Goal: Book appointment/travel/reservation

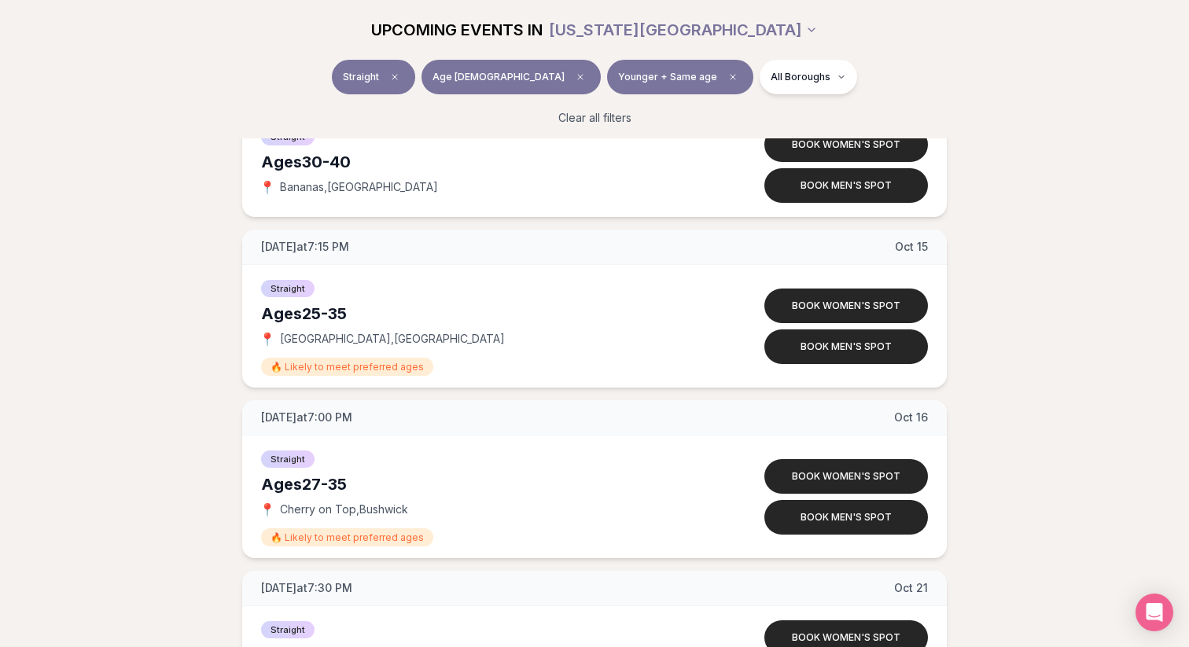
scroll to position [5345, 0]
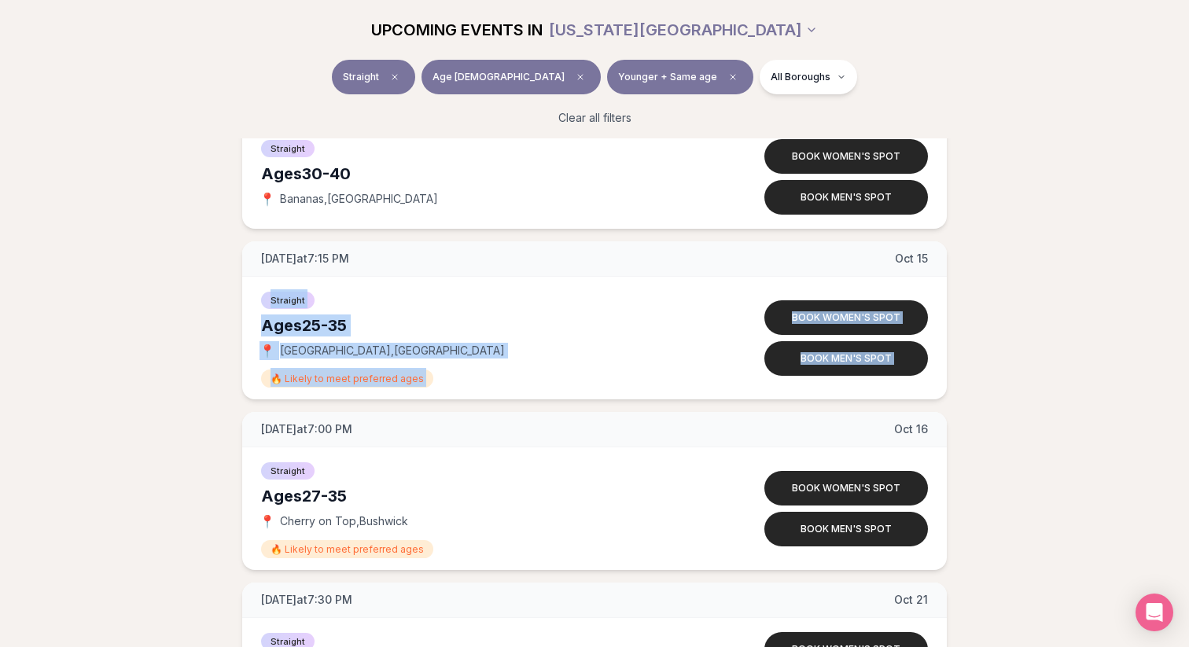
drag, startPoint x: 79, startPoint y: 278, endPoint x: 78, endPoint y: 421, distance: 143.1
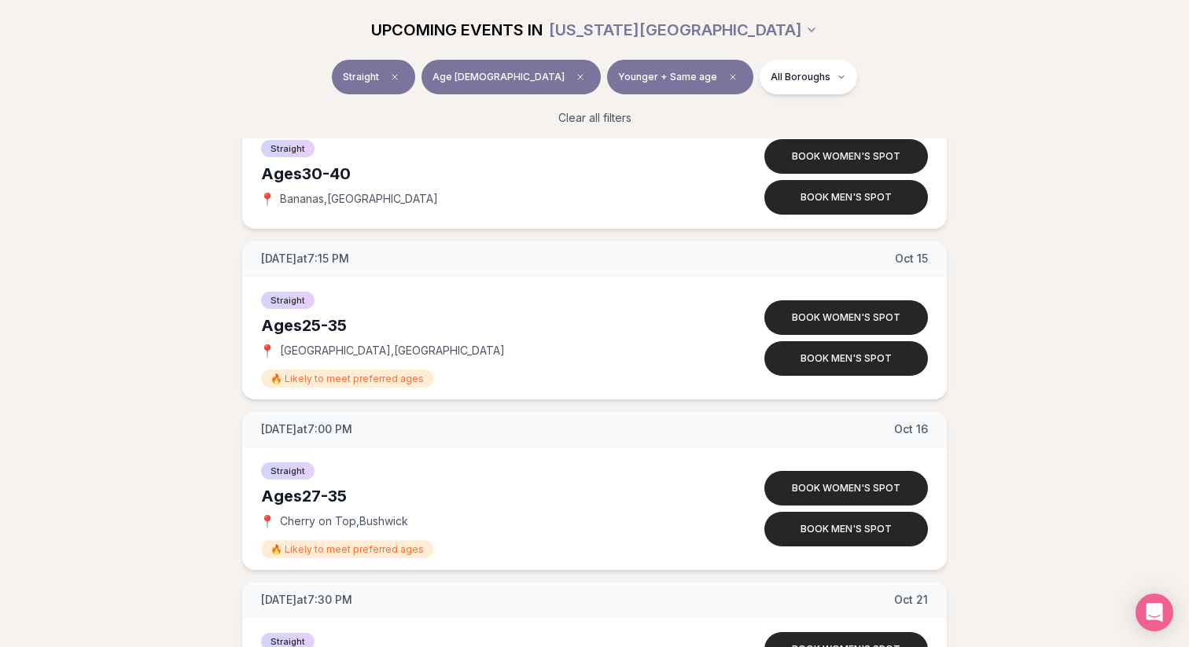
drag, startPoint x: 78, startPoint y: 421, endPoint x: 72, endPoint y: 253, distance: 167.6
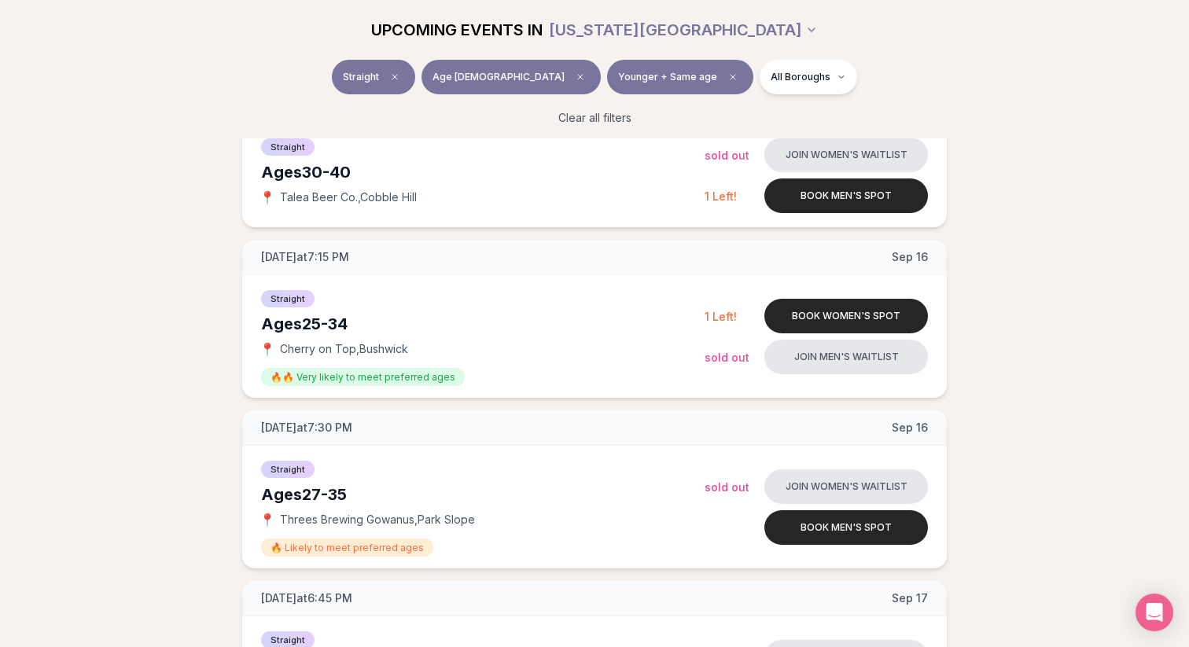
scroll to position [1270, 0]
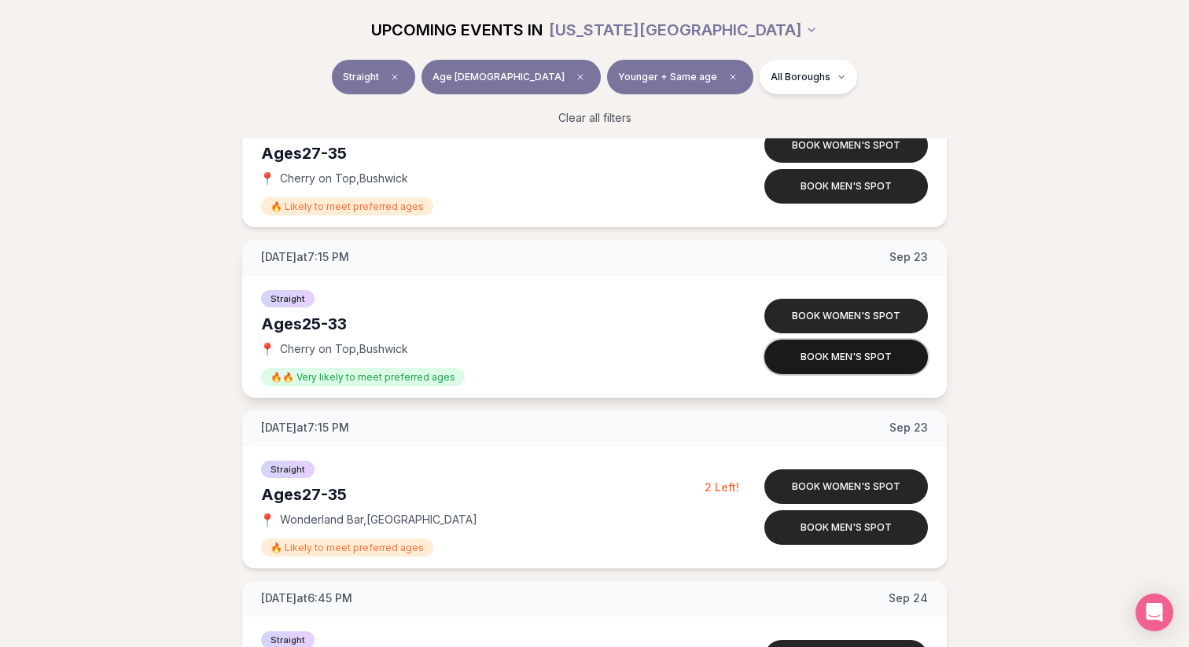
click at [840, 357] on button "Book men's spot" at bounding box center [846, 357] width 164 height 35
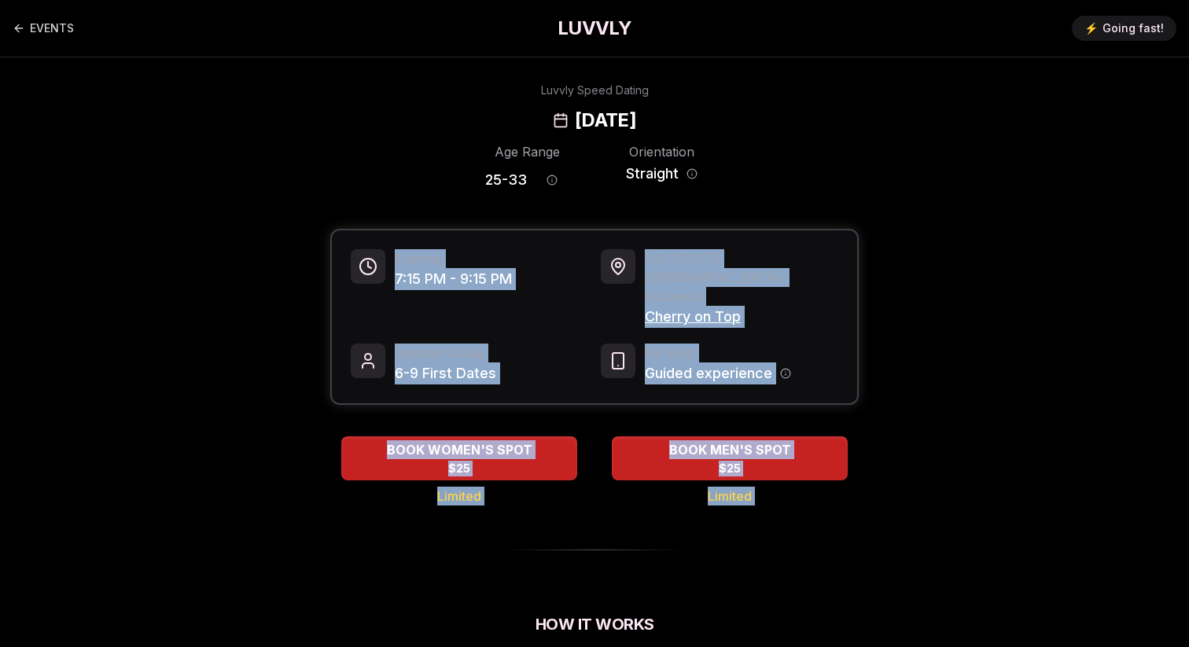
drag, startPoint x: 554, startPoint y: 208, endPoint x: 567, endPoint y: 534, distance: 325.7
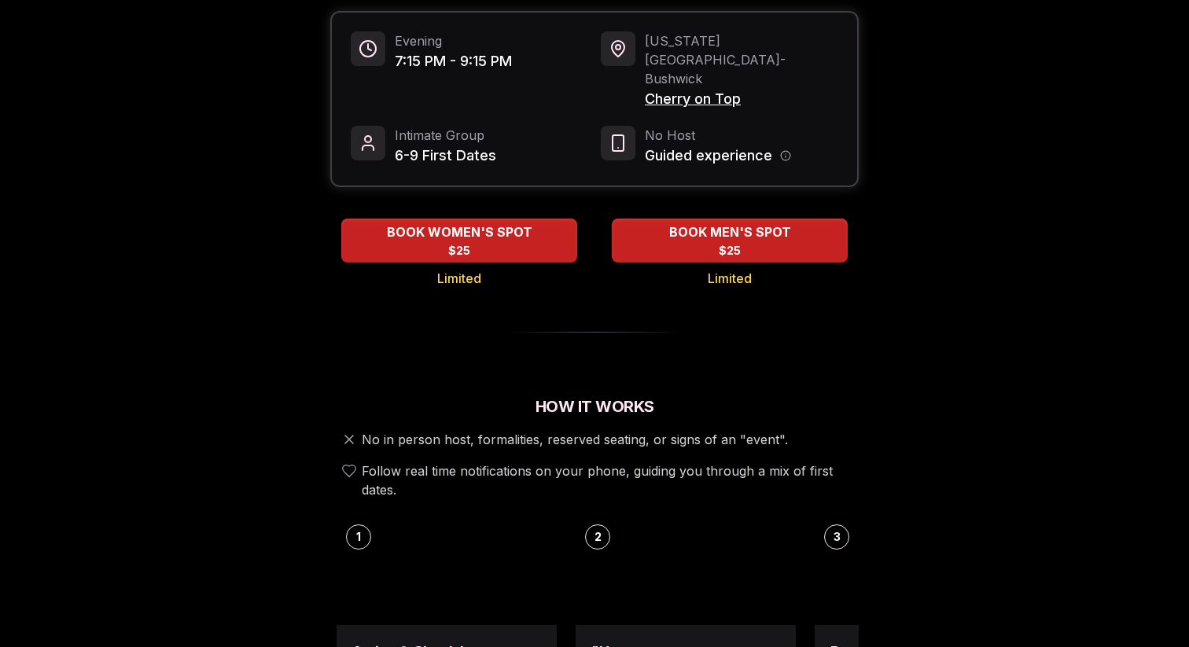
scroll to position [230, 0]
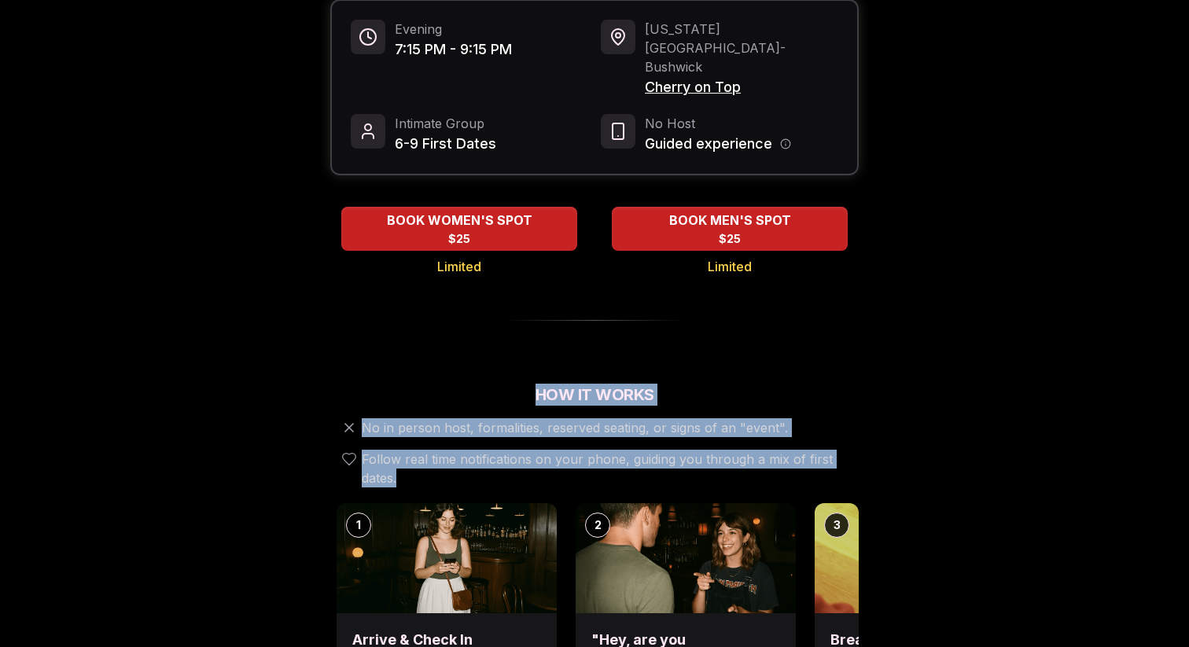
drag, startPoint x: 595, startPoint y: 338, endPoint x: 601, endPoint y: 443, distance: 104.7
click at [601, 450] on span "Follow real time notifications on your phone, guiding you through a mix of firs…" at bounding box center [607, 469] width 491 height 38
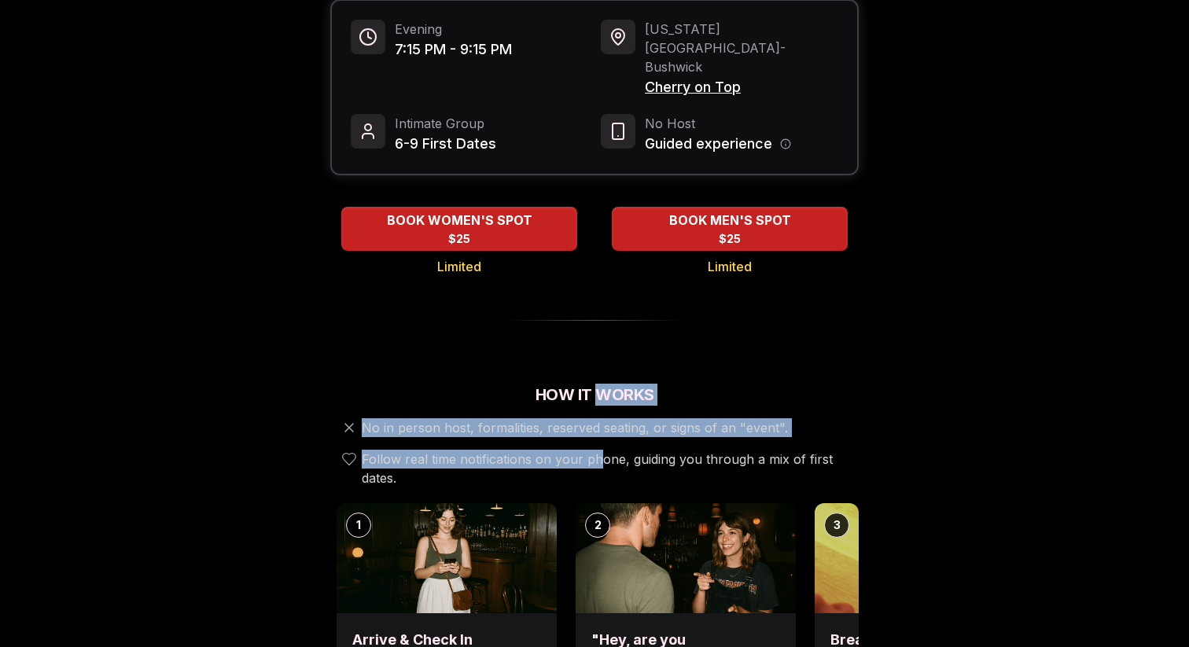
drag, startPoint x: 601, startPoint y: 419, endPoint x: 601, endPoint y: 354, distance: 65.3
click at [601, 384] on div "How It Works No in person host, formalities, reserved seating, or signs of an "…" at bounding box center [594, 436] width 528 height 104
click at [601, 384] on h2 "How It Works" at bounding box center [594, 395] width 528 height 22
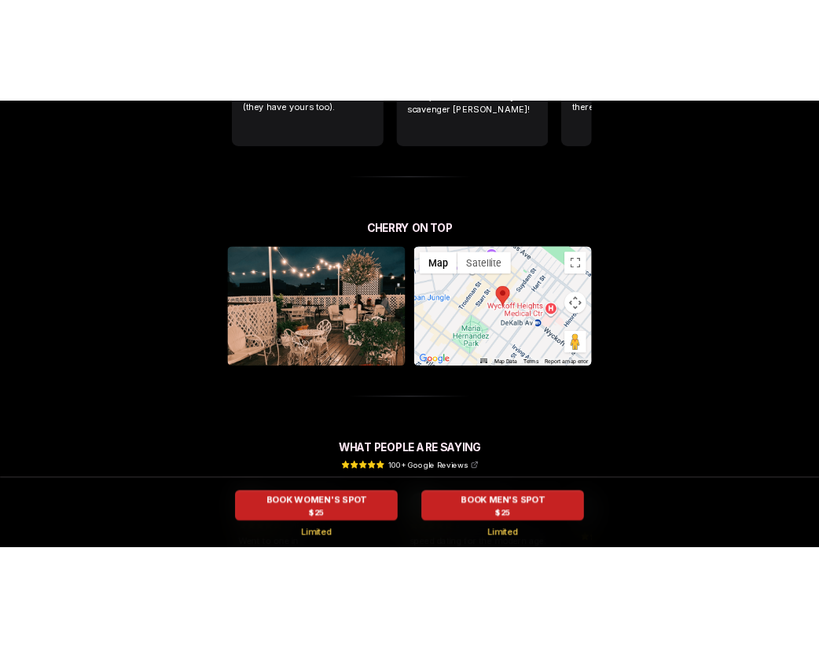
scroll to position [0, 0]
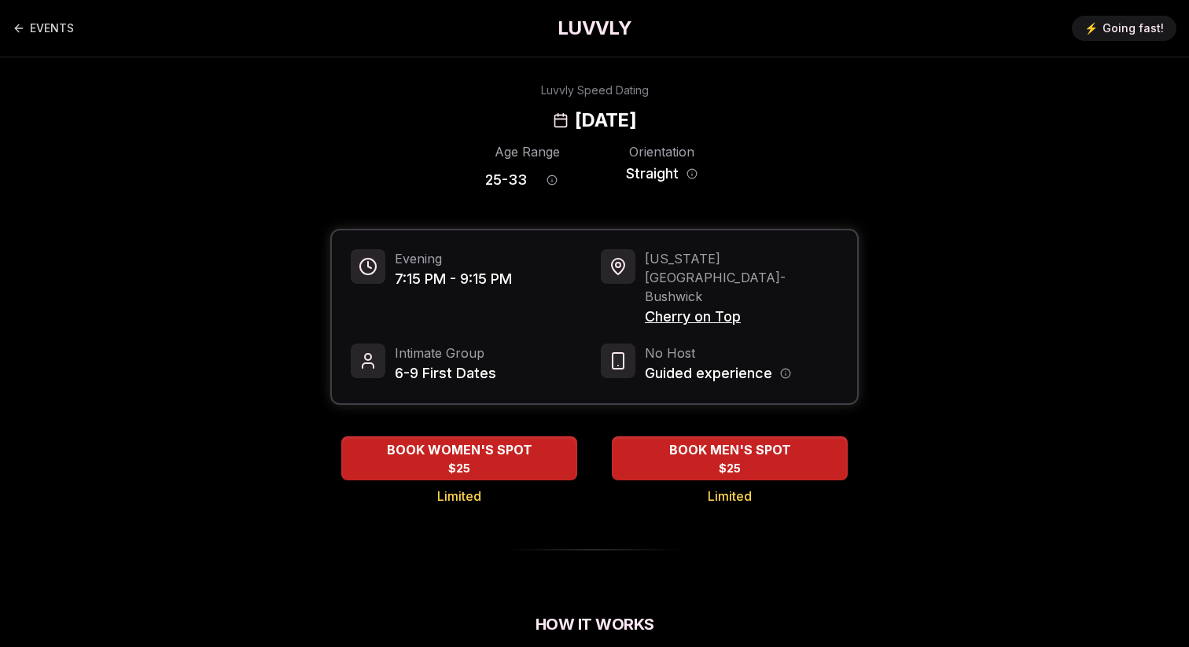
click at [255, 131] on div "Luvvly Speed Dating [DATE]" at bounding box center [594, 108] width 1075 height 50
